Goal: Information Seeking & Learning: Check status

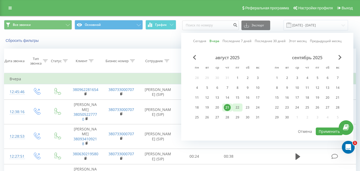
click at [236, 109] on div "22" at bounding box center [237, 107] width 7 height 7
click at [330, 130] on button "Применить" at bounding box center [329, 131] width 27 height 8
type input "[DATE] - [DATE]"
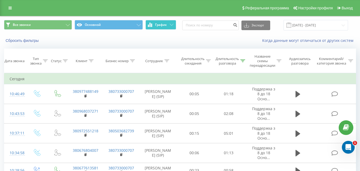
click at [169, 26] on button "График" at bounding box center [160, 25] width 31 height 10
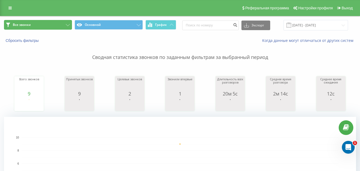
click at [43, 28] on button "Все звонки" at bounding box center [38, 25] width 68 height 10
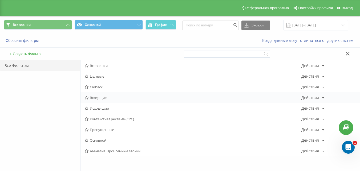
click at [116, 101] on div "Входящие Действия Редактировать Копировать Удалить По умолчанию Поделиться" at bounding box center [219, 97] width 279 height 11
click at [115, 99] on span "Входящие" at bounding box center [193, 98] width 217 height 4
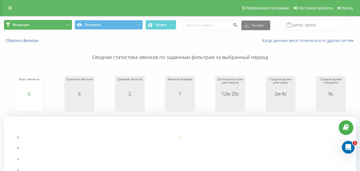
click at [52, 26] on button "Входящие" at bounding box center [38, 25] width 68 height 10
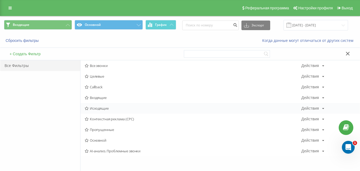
click at [116, 111] on div "Исходящие Действия Редактировать Копировать Удалить По умолчанию Поделиться" at bounding box center [219, 108] width 279 height 11
click at [111, 107] on span "Исходящие" at bounding box center [193, 108] width 217 height 4
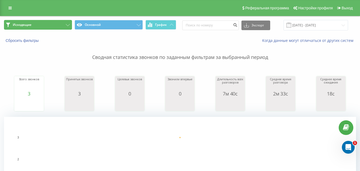
click at [48, 23] on button "Исходящие" at bounding box center [38, 25] width 68 height 10
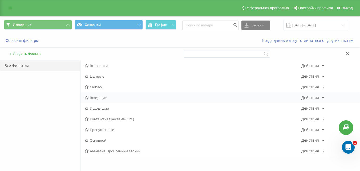
click at [97, 97] on span "Входящие" at bounding box center [193, 98] width 217 height 4
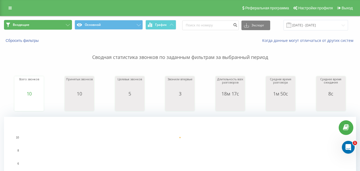
click at [52, 26] on button "Входящие" at bounding box center [38, 25] width 68 height 10
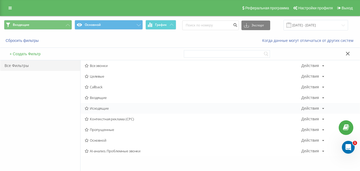
click at [99, 108] on span "Исходящие" at bounding box center [193, 108] width 217 height 4
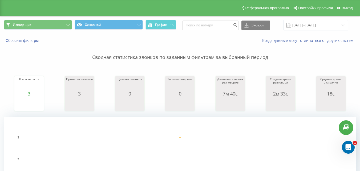
click at [28, 30] on span "Исходящие Основной График" at bounding box center [90, 25] width 172 height 10
click at [30, 24] on span "Исходящие" at bounding box center [22, 25] width 19 height 4
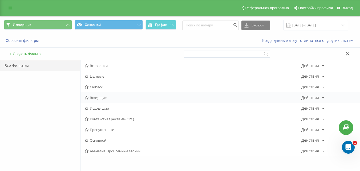
click at [97, 100] on div "Входящие Действия Редактировать Копировать Удалить По умолчанию Поделиться" at bounding box center [219, 97] width 279 height 11
click at [99, 97] on span "Входящие" at bounding box center [193, 98] width 217 height 4
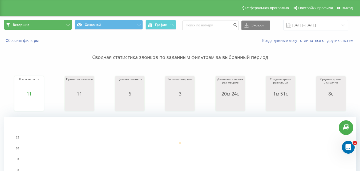
click at [55, 28] on button "Входящие" at bounding box center [38, 25] width 68 height 10
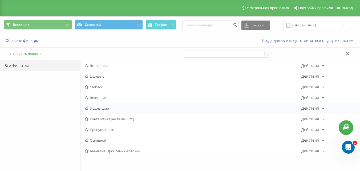
click at [105, 111] on div "Исходящие Действия Редактировать Копировать Удалить По умолчанию Поделиться" at bounding box center [219, 108] width 279 height 11
click at [106, 109] on span "Исходящие" at bounding box center [193, 108] width 217 height 4
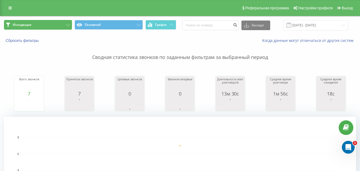
click at [52, 26] on button "Исходящие" at bounding box center [38, 25] width 68 height 10
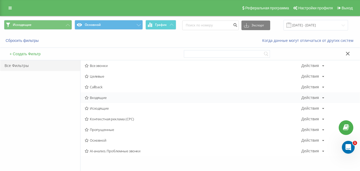
click at [104, 94] on div "Входящие Действия Редактировать Копировать Удалить По умолчанию Поделиться" at bounding box center [219, 97] width 279 height 11
click at [103, 97] on span "Входящие" at bounding box center [193, 98] width 217 height 4
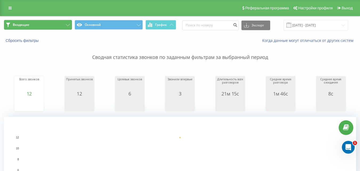
click at [58, 26] on button "Входящие" at bounding box center [38, 25] width 68 height 10
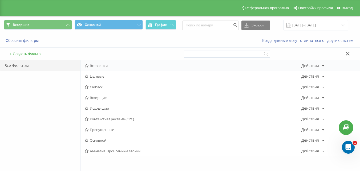
click at [111, 66] on span "Все звонки" at bounding box center [193, 66] width 217 height 4
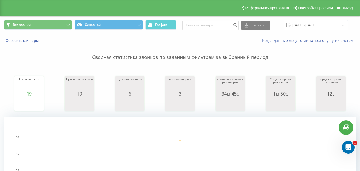
click at [48, 30] on span "Все звонки Основной График" at bounding box center [90, 25] width 172 height 10
click at [51, 25] on button "Все звонки" at bounding box center [38, 25] width 68 height 10
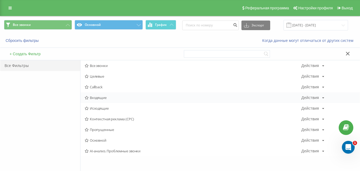
click at [102, 100] on div "Входящие Действия Редактировать Копировать Удалить По умолчанию Поделиться" at bounding box center [219, 97] width 279 height 11
click at [103, 97] on span "Входящие" at bounding box center [193, 98] width 217 height 4
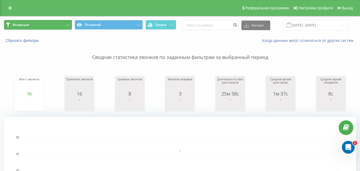
click at [54, 25] on button "Входящие" at bounding box center [38, 25] width 68 height 10
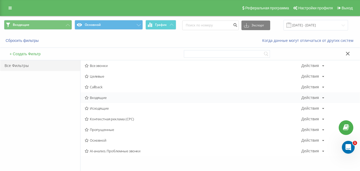
click at [92, 99] on span "Входящие" at bounding box center [193, 98] width 217 height 4
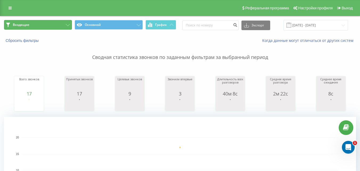
click at [49, 26] on button "Входящие" at bounding box center [38, 25] width 68 height 10
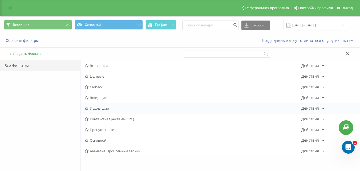
click at [94, 109] on span "Исходящие" at bounding box center [193, 108] width 217 height 4
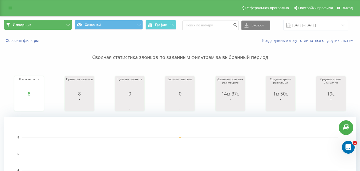
click at [59, 26] on button "Исходящие" at bounding box center [38, 25] width 68 height 10
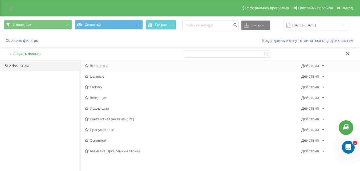
click at [94, 70] on div "Все звонки Действия Редактировать Копировать Удалить По умолчанию Поделиться" at bounding box center [219, 65] width 279 height 11
click at [95, 65] on span "Все звонки" at bounding box center [193, 66] width 217 height 4
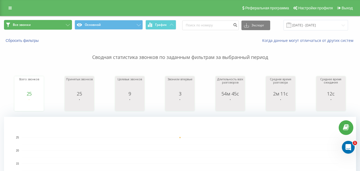
click at [34, 23] on button "Все звонки" at bounding box center [38, 25] width 68 height 10
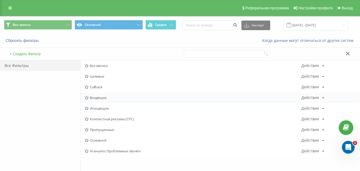
click at [99, 97] on span "Входящие" at bounding box center [193, 98] width 217 height 4
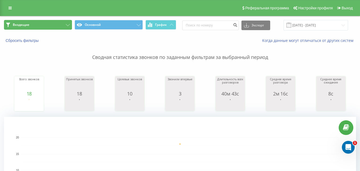
click at [47, 27] on button "Входящие" at bounding box center [38, 25] width 68 height 10
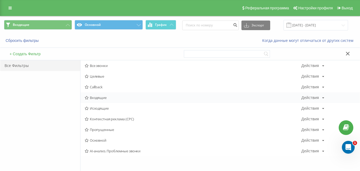
click at [111, 100] on div "Входящие Действия Редактировать Копировать Удалить По умолчанию Поделиться" at bounding box center [219, 97] width 279 height 11
click at [111, 99] on span "Входящие" at bounding box center [193, 98] width 217 height 4
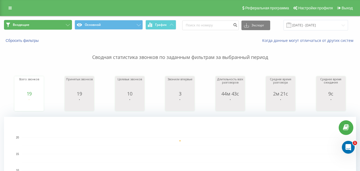
click at [53, 24] on button "Входящие" at bounding box center [38, 25] width 68 height 10
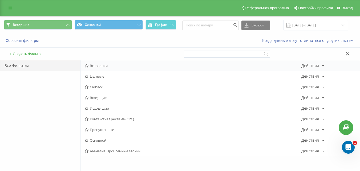
click at [99, 67] on span "Все звонки" at bounding box center [193, 66] width 217 height 4
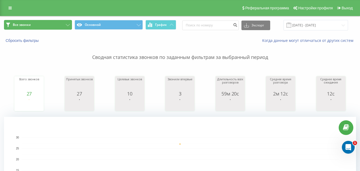
click at [54, 28] on button "Все звонки" at bounding box center [38, 25] width 68 height 10
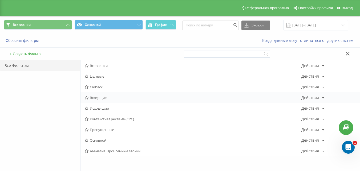
click at [108, 99] on span "Входящие" at bounding box center [193, 98] width 217 height 4
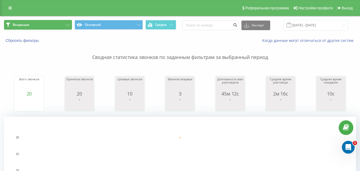
click at [59, 27] on button "Входящие" at bounding box center [38, 25] width 68 height 10
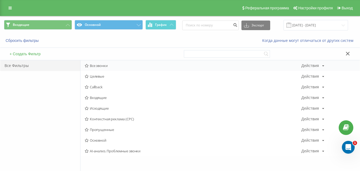
click at [102, 65] on span "Все звонки" at bounding box center [193, 66] width 217 height 4
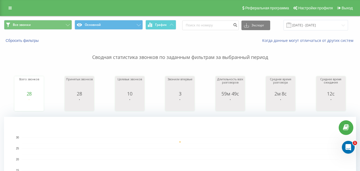
click at [61, 31] on div "Все звонки Основной График Экспорт .csv .xls .xlsx [DATE] - [DATE]" at bounding box center [179, 25] width 359 height 18
click at [60, 26] on button "Все звонки" at bounding box center [38, 25] width 68 height 10
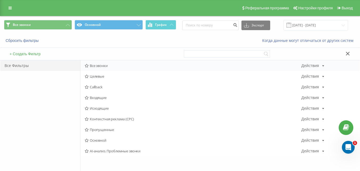
click at [104, 66] on span "Все звонки" at bounding box center [193, 66] width 217 height 4
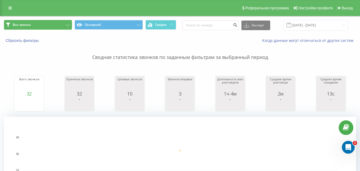
click at [56, 24] on button "Все звонки" at bounding box center [38, 25] width 68 height 10
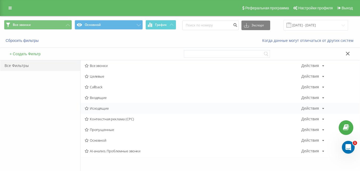
drag, startPoint x: 104, startPoint y: 102, endPoint x: 103, endPoint y: 105, distance: 2.7
click at [104, 103] on div "Все звонки Действия Редактировать Копировать Удалить По умолчанию Поделиться Це…" at bounding box center [219, 108] width 279 height 96
click at [103, 106] on span "Исходящие" at bounding box center [193, 108] width 217 height 4
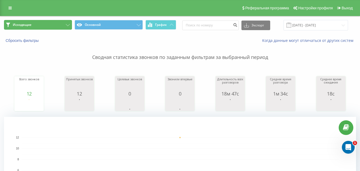
click at [28, 26] on span "Исходящие" at bounding box center [22, 25] width 19 height 4
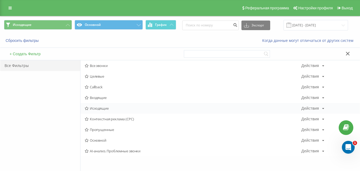
click at [96, 108] on span "Исходящие" at bounding box center [193, 108] width 217 height 4
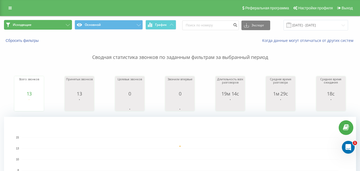
click at [56, 26] on button "Исходящие" at bounding box center [38, 25] width 68 height 10
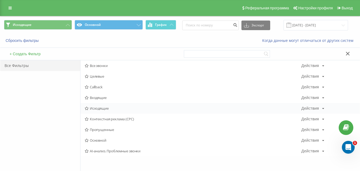
click at [116, 108] on span "Исходящие" at bounding box center [193, 108] width 217 height 4
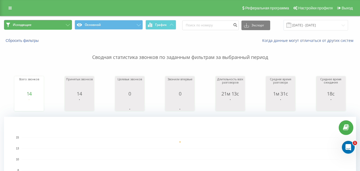
click at [55, 27] on button "Исходящие" at bounding box center [38, 25] width 68 height 10
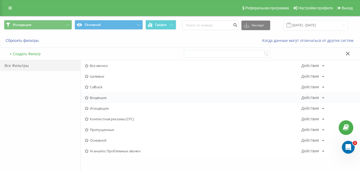
click at [97, 96] on span "Входящие" at bounding box center [193, 98] width 217 height 4
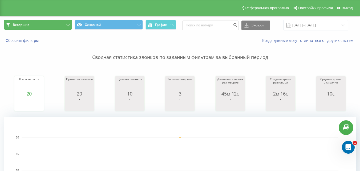
click at [45, 24] on button "Входящие" at bounding box center [38, 25] width 68 height 10
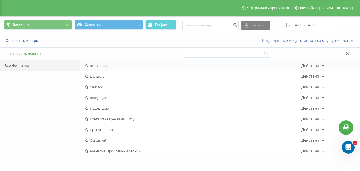
click at [104, 66] on span "Все звонки" at bounding box center [193, 66] width 217 height 4
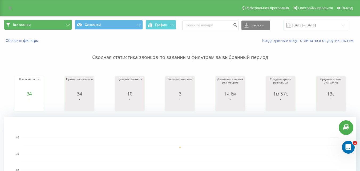
click at [49, 25] on button "Все звонки" at bounding box center [38, 25] width 68 height 10
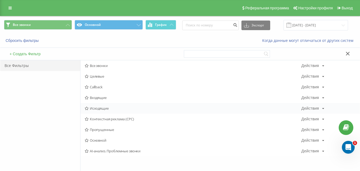
click at [104, 108] on span "Исходящие" at bounding box center [193, 108] width 217 height 4
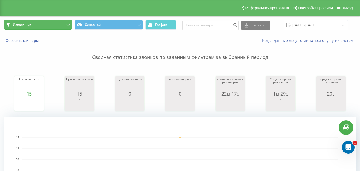
click at [56, 26] on button "Исходящие" at bounding box center [38, 25] width 68 height 10
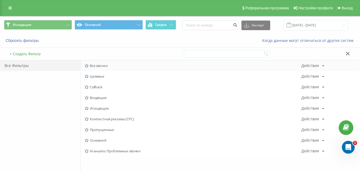
click at [109, 66] on span "Все звонки" at bounding box center [193, 66] width 217 height 4
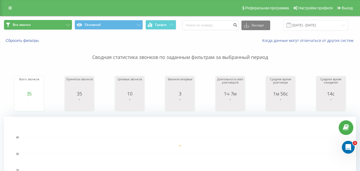
click at [48, 22] on button "Все звонки" at bounding box center [38, 25] width 68 height 10
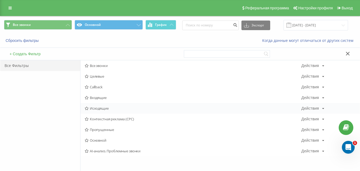
click at [103, 107] on span "Исходящие" at bounding box center [193, 108] width 217 height 4
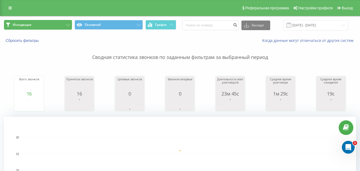
click at [53, 26] on button "Исходящие" at bounding box center [38, 25] width 68 height 10
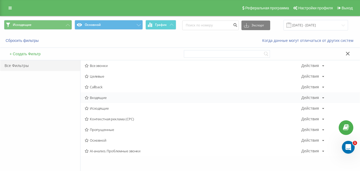
click at [104, 96] on span "Входящие" at bounding box center [193, 98] width 217 height 4
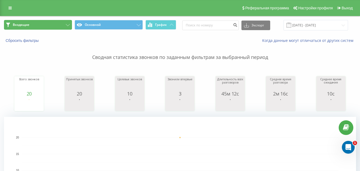
click at [49, 26] on button "Входящие" at bounding box center [38, 25] width 68 height 10
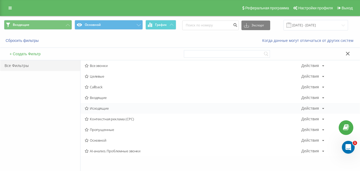
click at [116, 107] on span "Исходящие" at bounding box center [193, 108] width 217 height 4
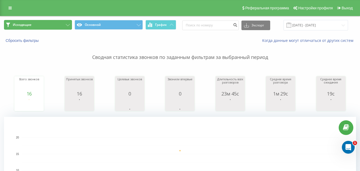
click at [43, 29] on button "Исходящие" at bounding box center [38, 25] width 68 height 10
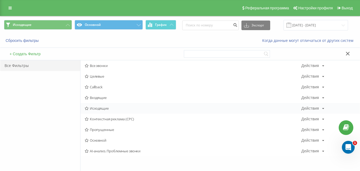
click at [99, 108] on span "Исходящие" at bounding box center [193, 108] width 217 height 4
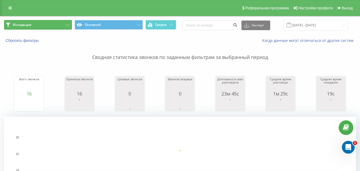
click at [51, 25] on button "Исходящие" at bounding box center [38, 25] width 68 height 10
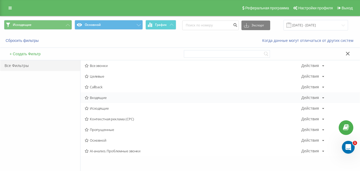
click at [115, 96] on span "Входящие" at bounding box center [193, 98] width 217 height 4
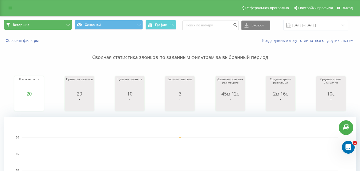
click at [58, 28] on button "Входящие" at bounding box center [38, 25] width 68 height 10
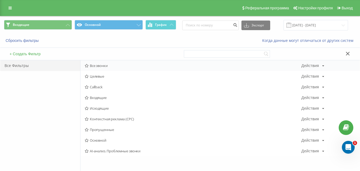
click at [100, 65] on span "Все звонки" at bounding box center [193, 66] width 217 height 4
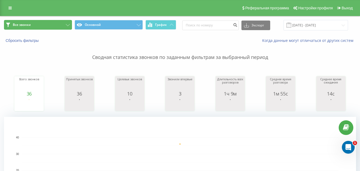
click at [52, 28] on button "Все звонки" at bounding box center [38, 25] width 68 height 10
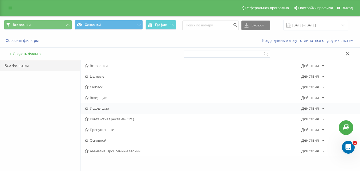
click at [103, 108] on span "Исходящие" at bounding box center [193, 108] width 217 height 4
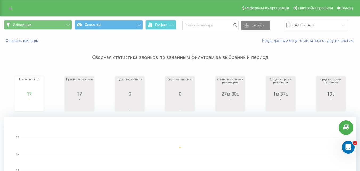
click at [55, 30] on span "Исходящие Основной График" at bounding box center [90, 25] width 172 height 10
click at [60, 27] on button "Исходящие" at bounding box center [38, 25] width 68 height 10
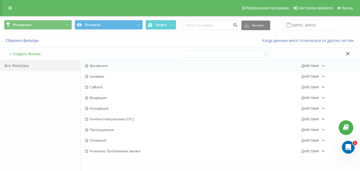
click at [93, 64] on span "Все звонки" at bounding box center [193, 66] width 217 height 4
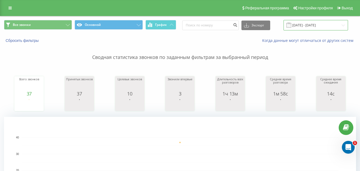
click at [321, 28] on input "[DATE] - [DATE]" at bounding box center [315, 25] width 64 height 10
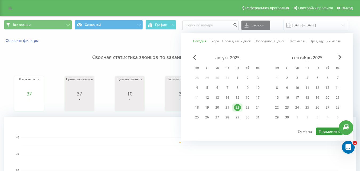
click at [322, 132] on button "Применить" at bounding box center [329, 131] width 27 height 8
